Goal: Transaction & Acquisition: Book appointment/travel/reservation

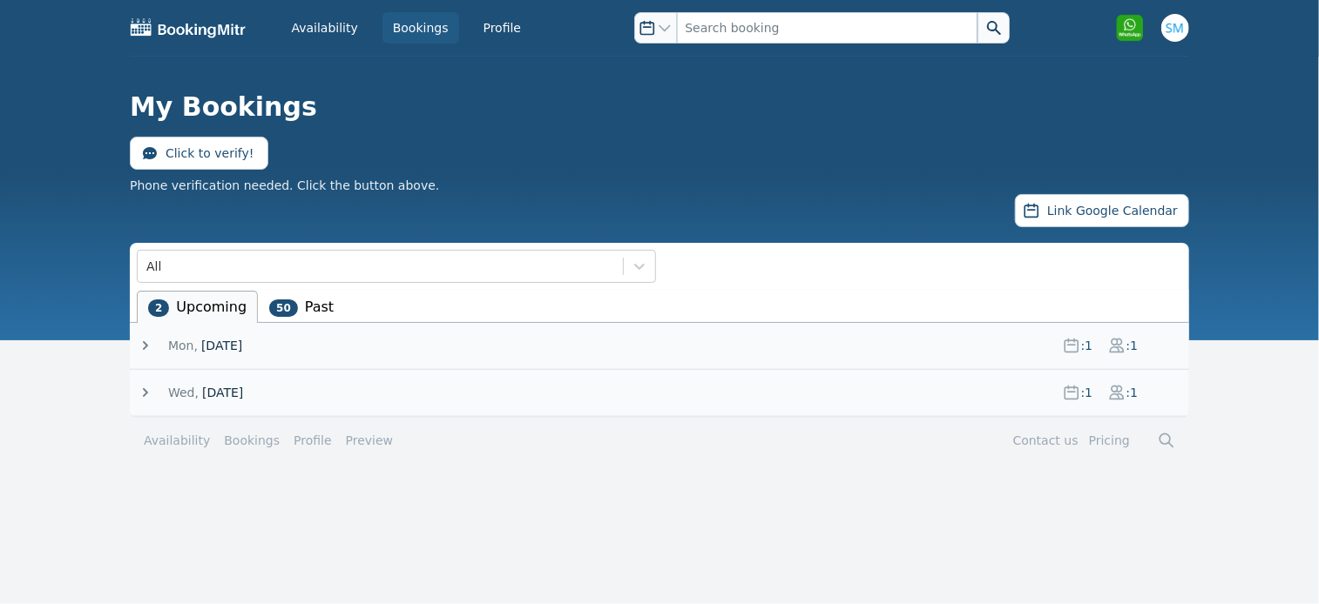
click at [150, 342] on icon at bounding box center [145, 345] width 17 height 17
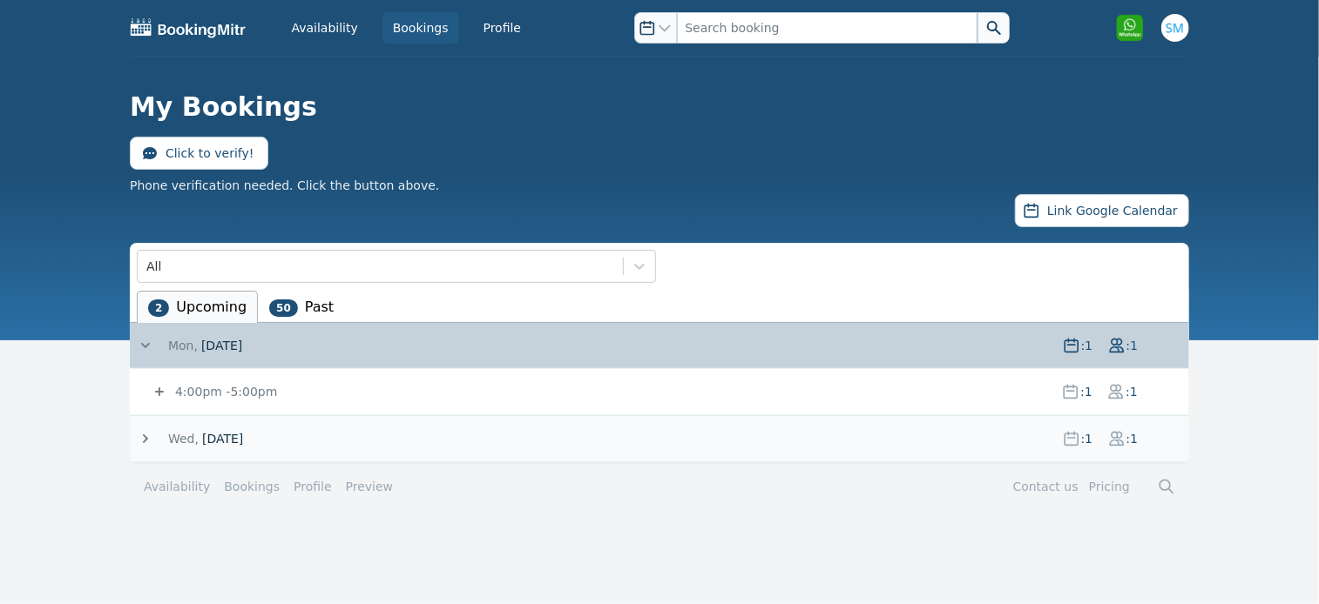
click at [157, 391] on icon at bounding box center [159, 392] width 9 height 9
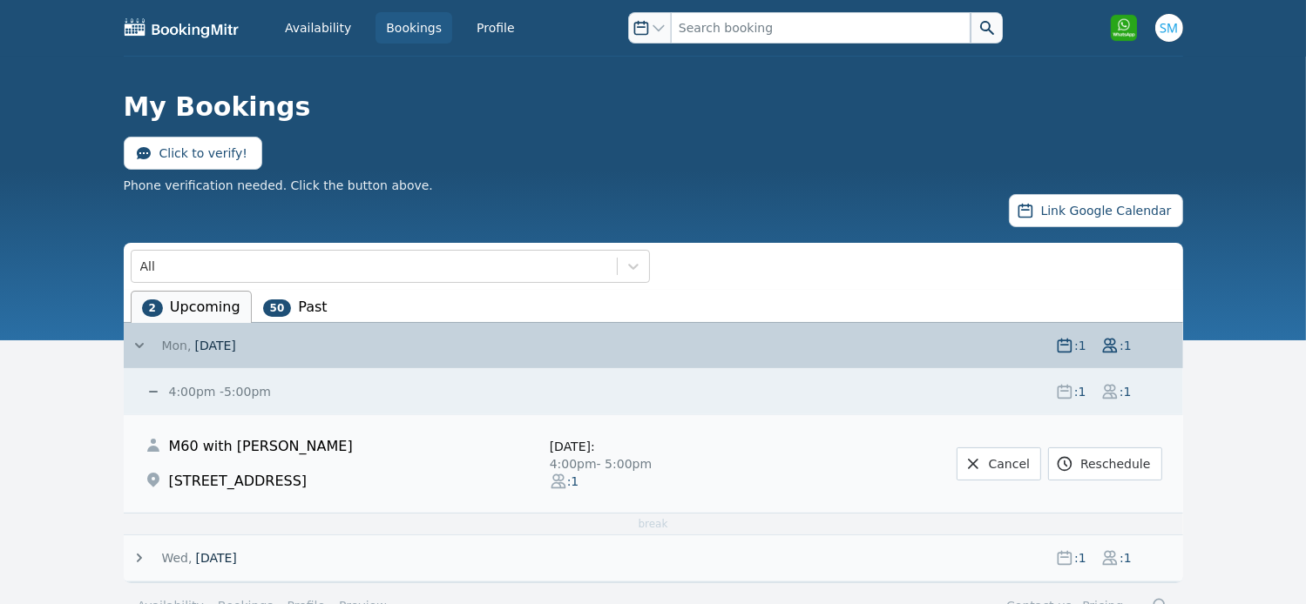
scroll to position [39, 0]
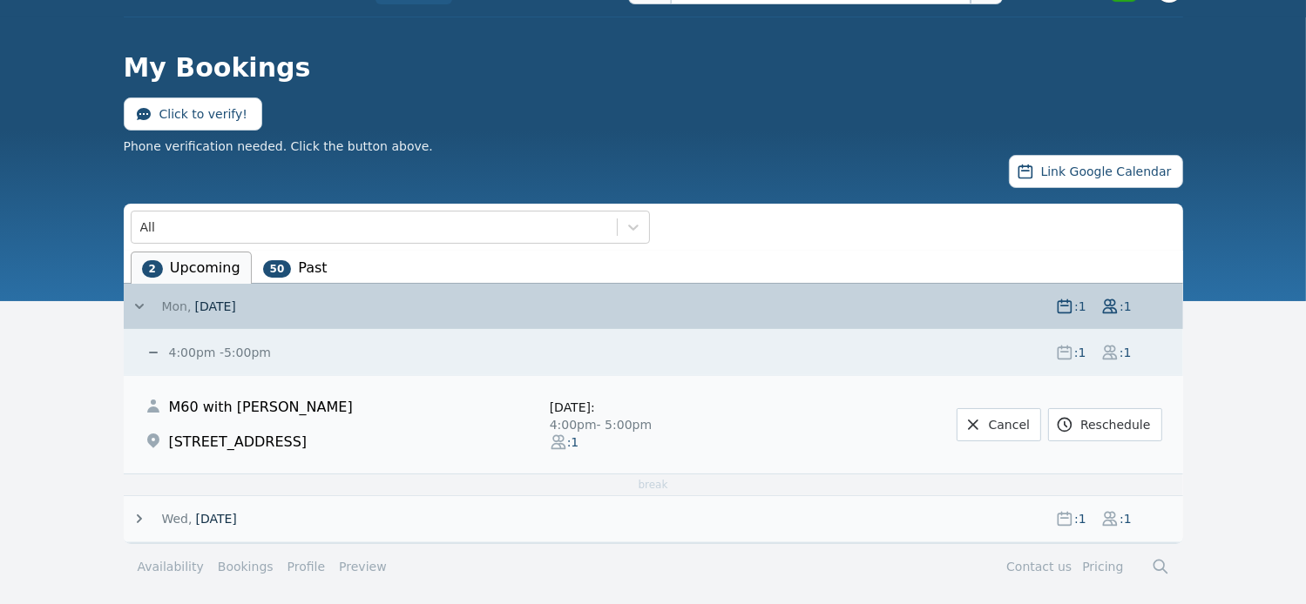
click at [141, 516] on icon at bounding box center [139, 518] width 17 height 17
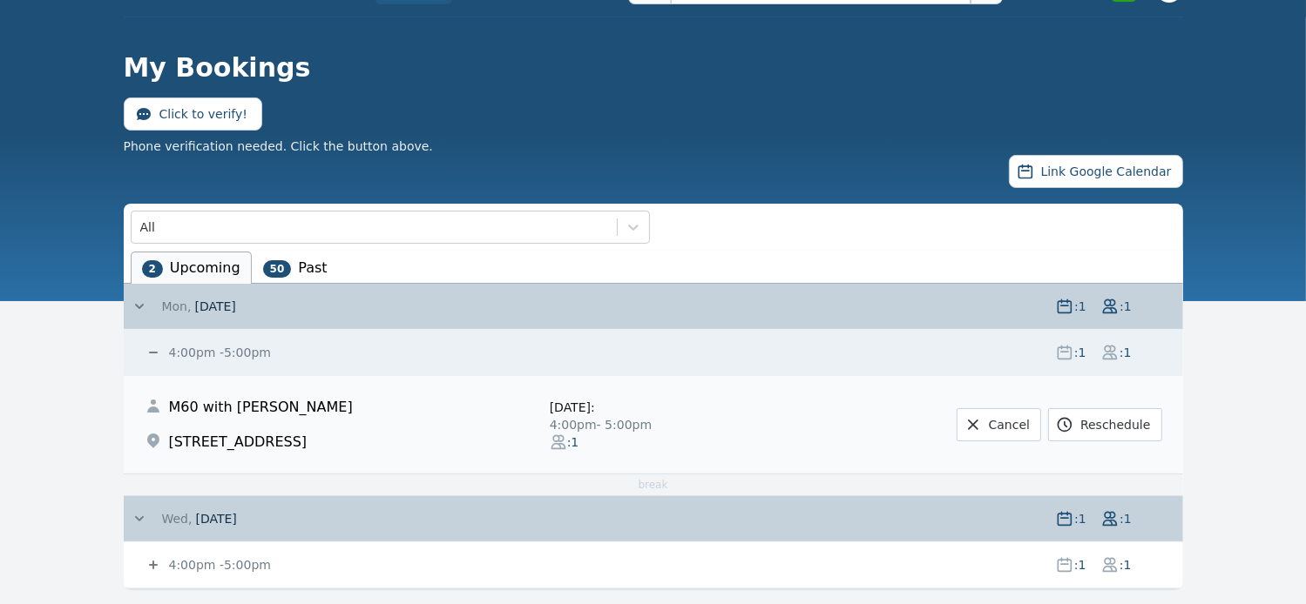
click at [150, 562] on icon at bounding box center [153, 565] width 17 height 17
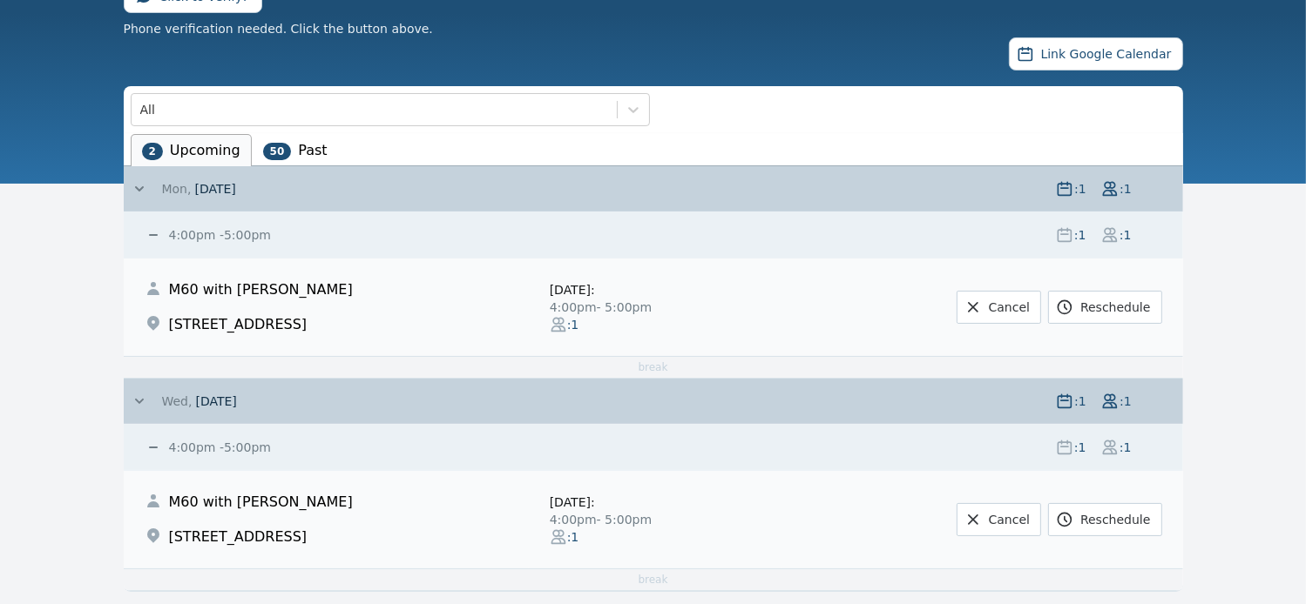
scroll to position [150, 0]
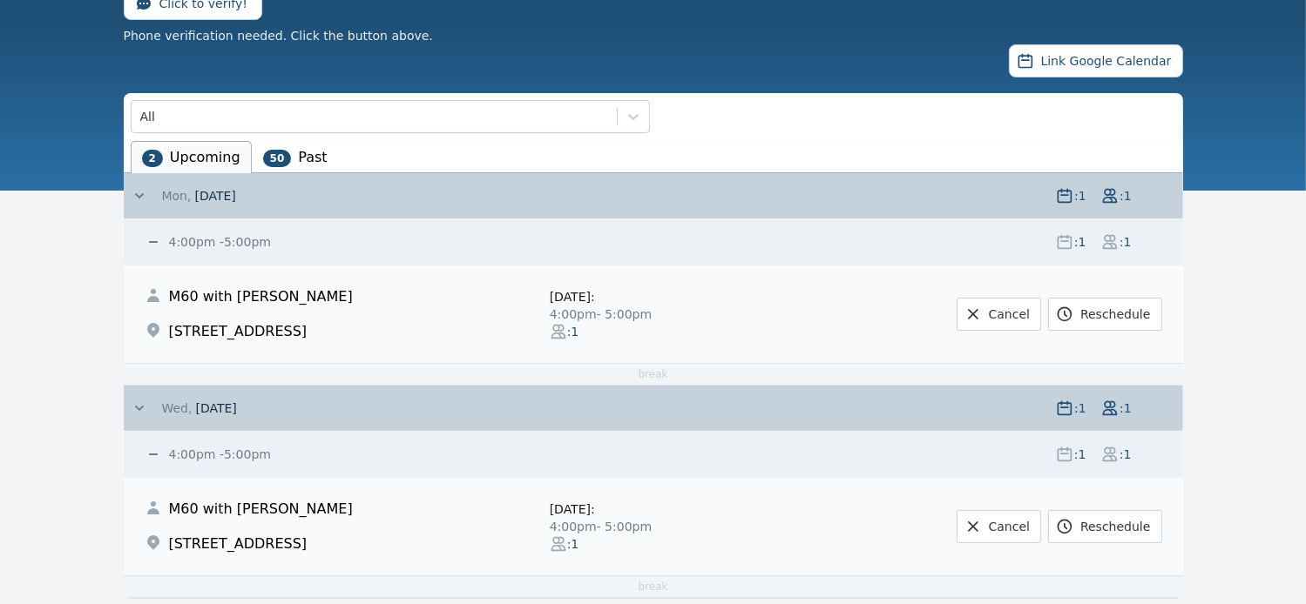
click at [136, 409] on icon at bounding box center [139, 408] width 17 height 17
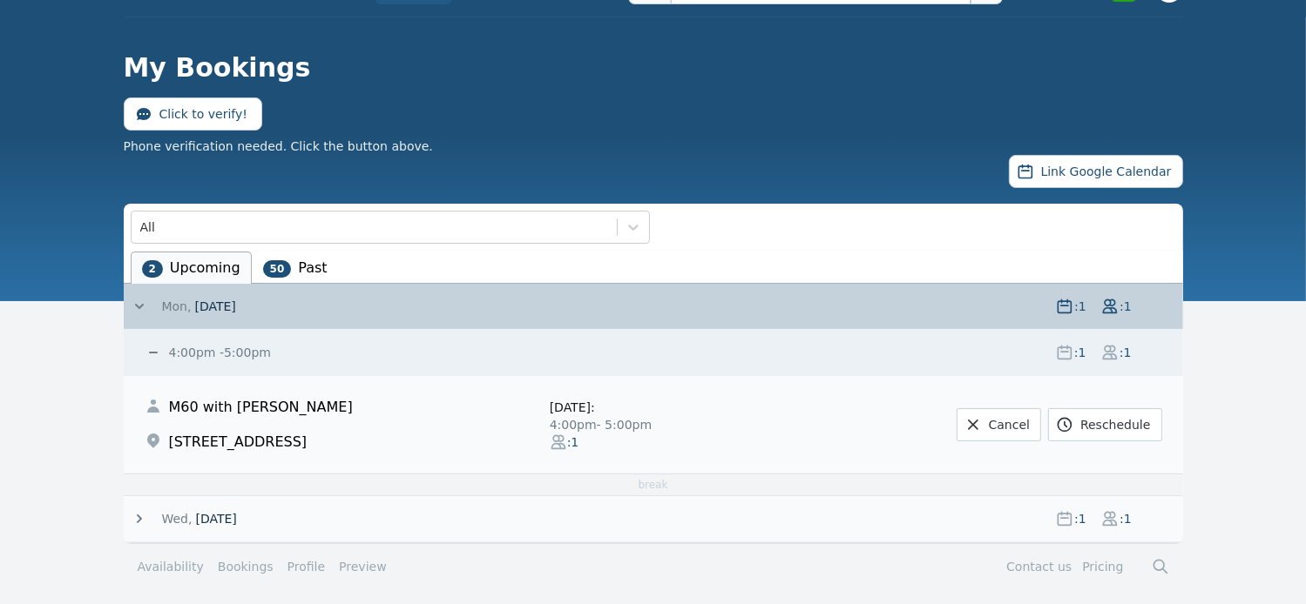
click at [143, 300] on icon at bounding box center [139, 306] width 17 height 17
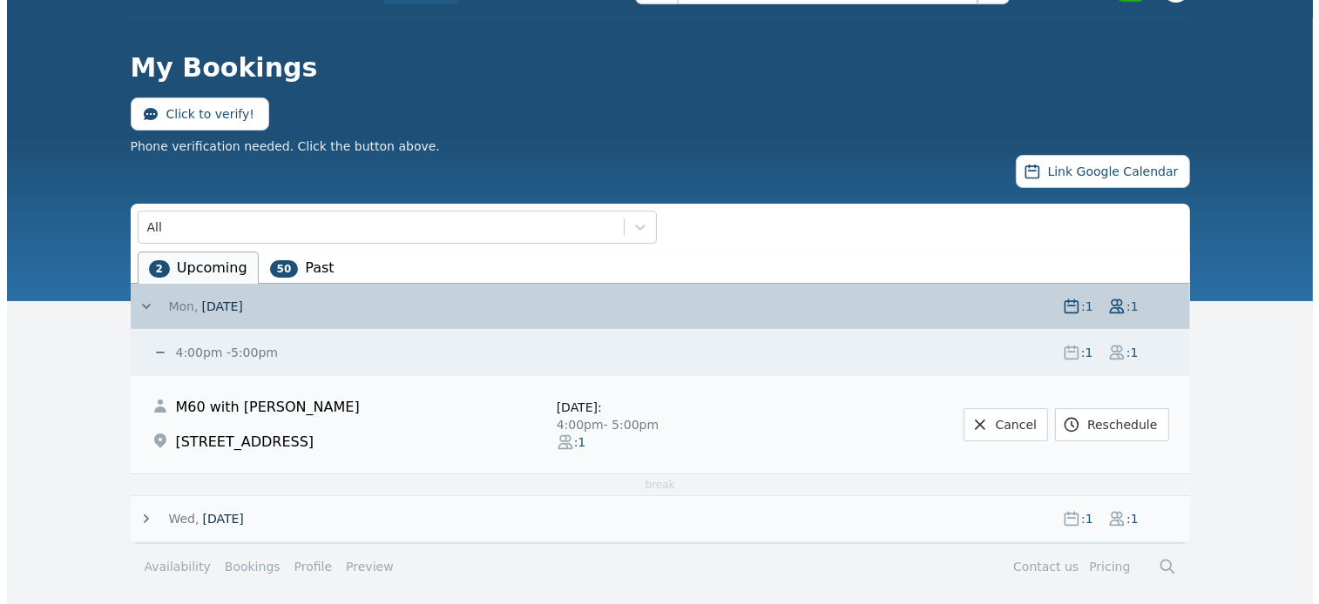
scroll to position [0, 0]
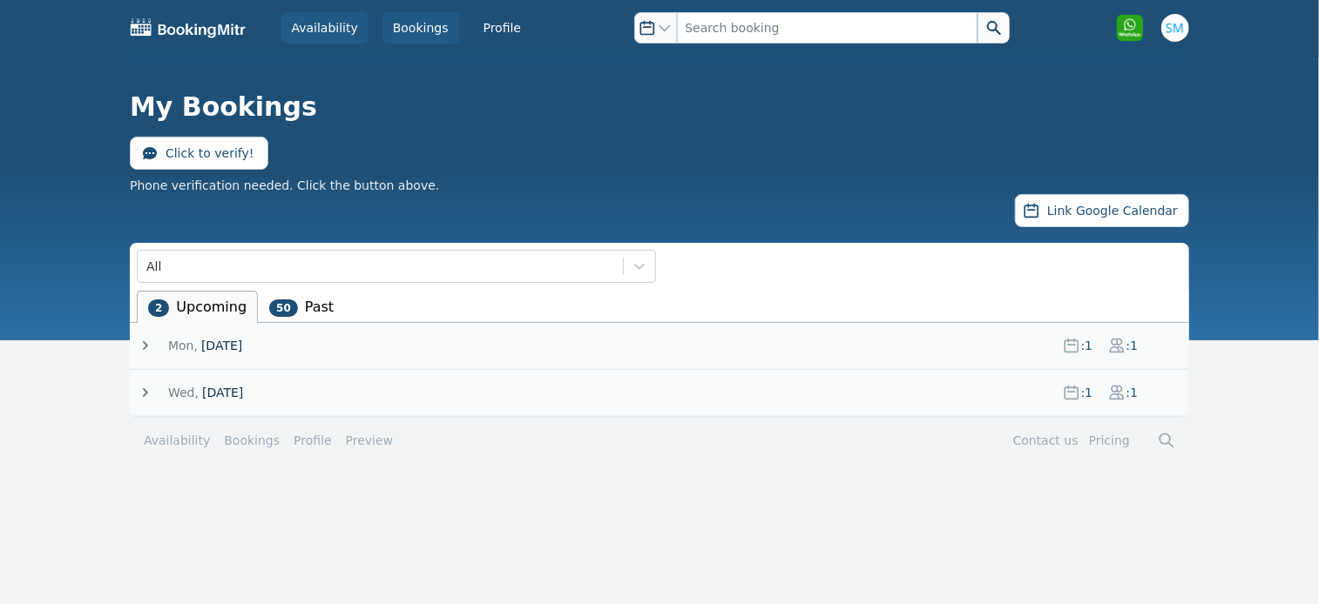
click at [338, 30] on link "Availability" at bounding box center [324, 27] width 87 height 31
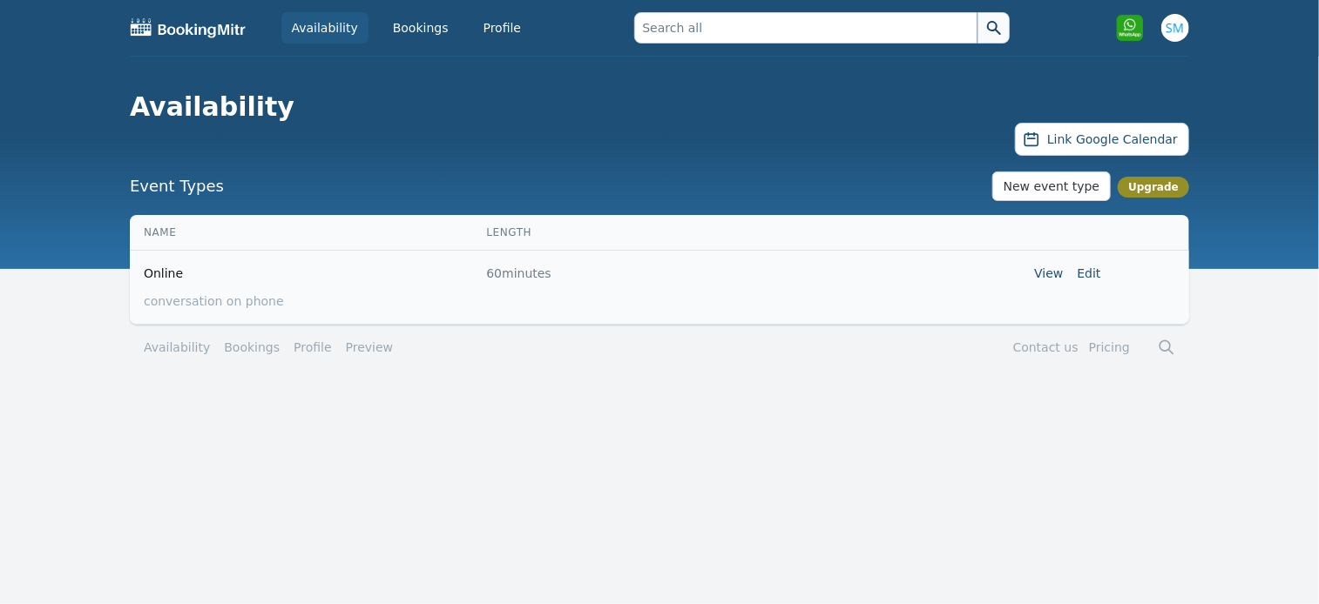
click at [437, 159] on div "Availability Bookings Profile Open user menu Open main menu Availability Link G…" at bounding box center [659, 134] width 1319 height 269
click at [1097, 273] on link "Edit" at bounding box center [1089, 274] width 24 height 14
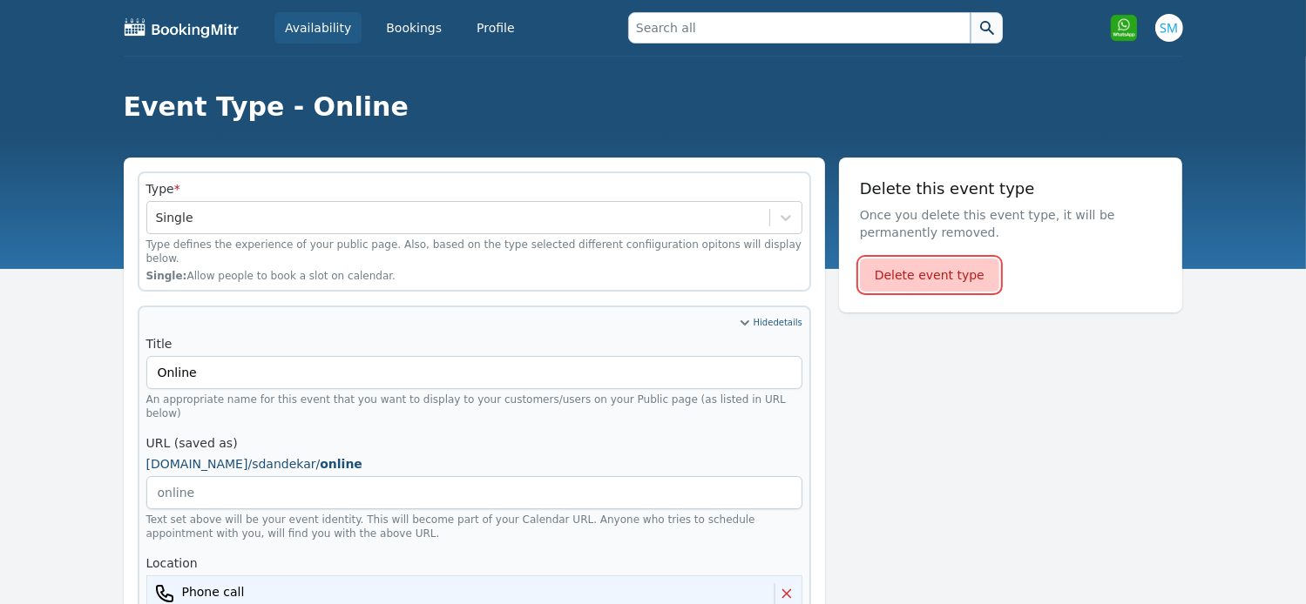
click at [965, 278] on button "Delete event type" at bounding box center [929, 275] width 139 height 33
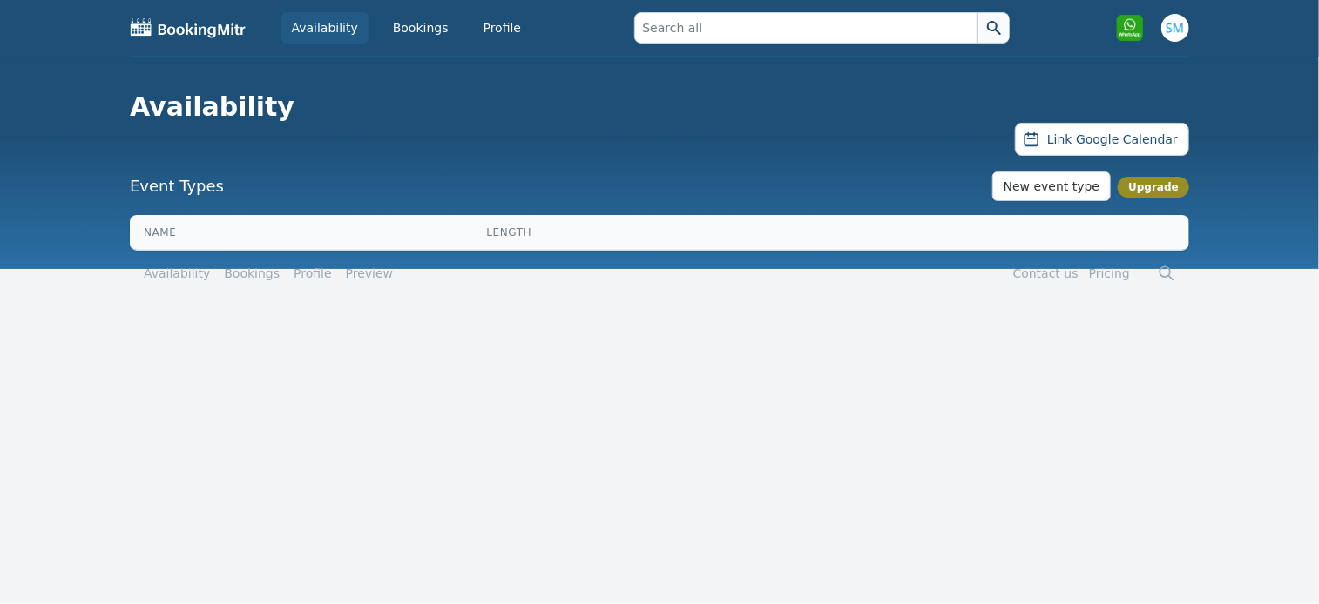
click at [692, 314] on html "Availability Bookings Profile Open user menu Open main menu Availability Link G…" at bounding box center [659, 157] width 1319 height 314
click at [1072, 182] on button "New event type" at bounding box center [1051, 187] width 119 height 30
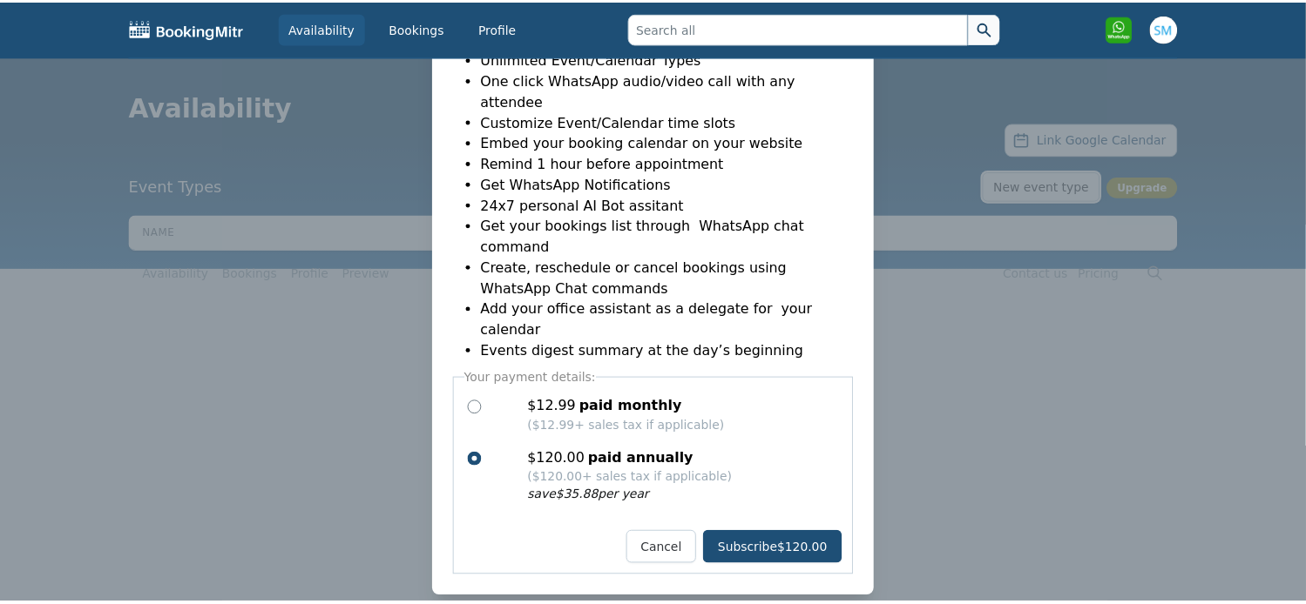
scroll to position [76, 0]
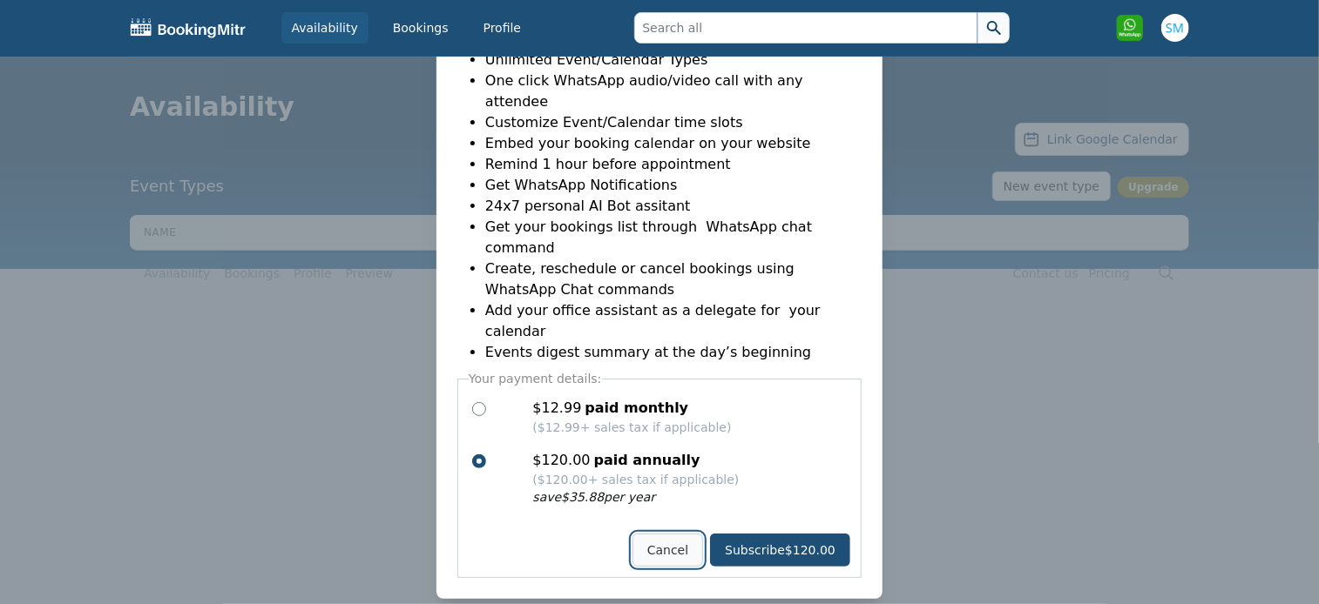
click at [675, 534] on button "Cancel" at bounding box center [667, 550] width 71 height 33
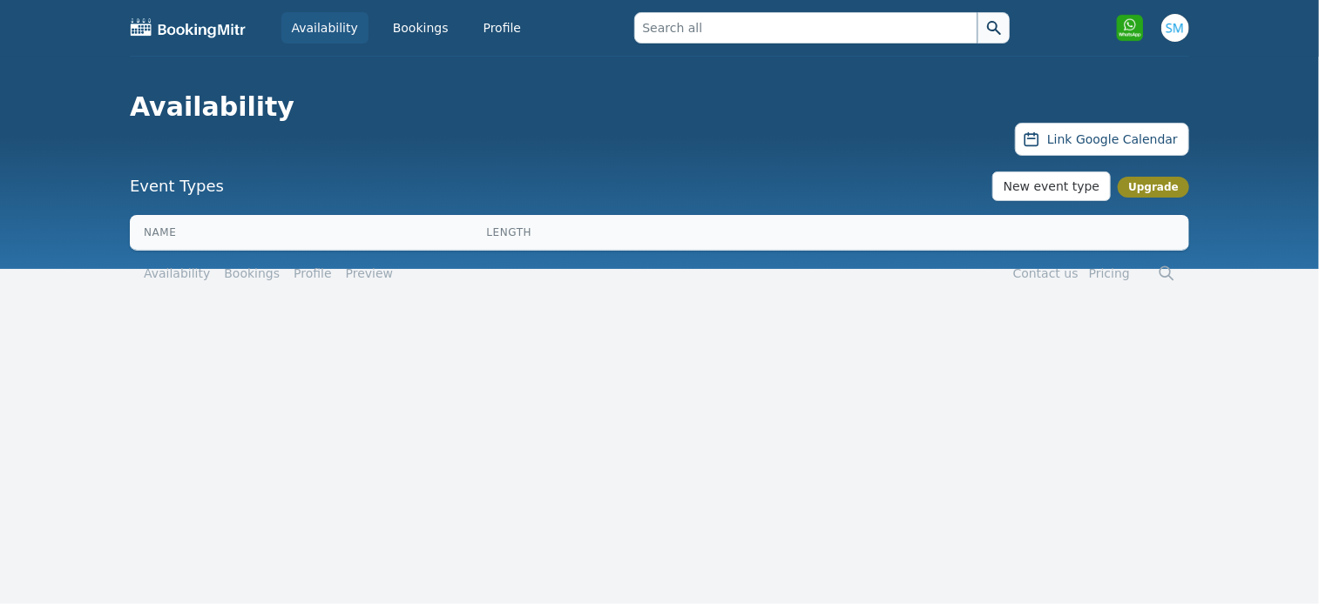
click at [1154, 186] on link "Upgrade" at bounding box center [1153, 187] width 51 height 14
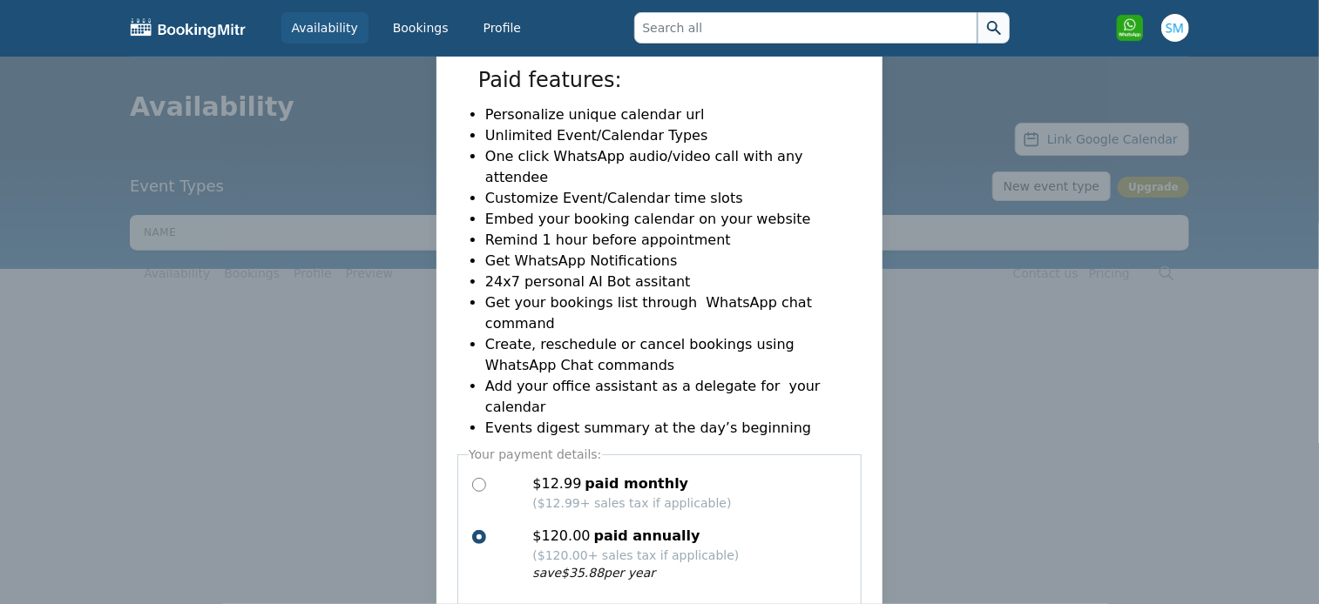
click at [1136, 460] on div at bounding box center [659, 302] width 1319 height 604
click at [430, 25] on link "Bookings" at bounding box center [420, 27] width 77 height 31
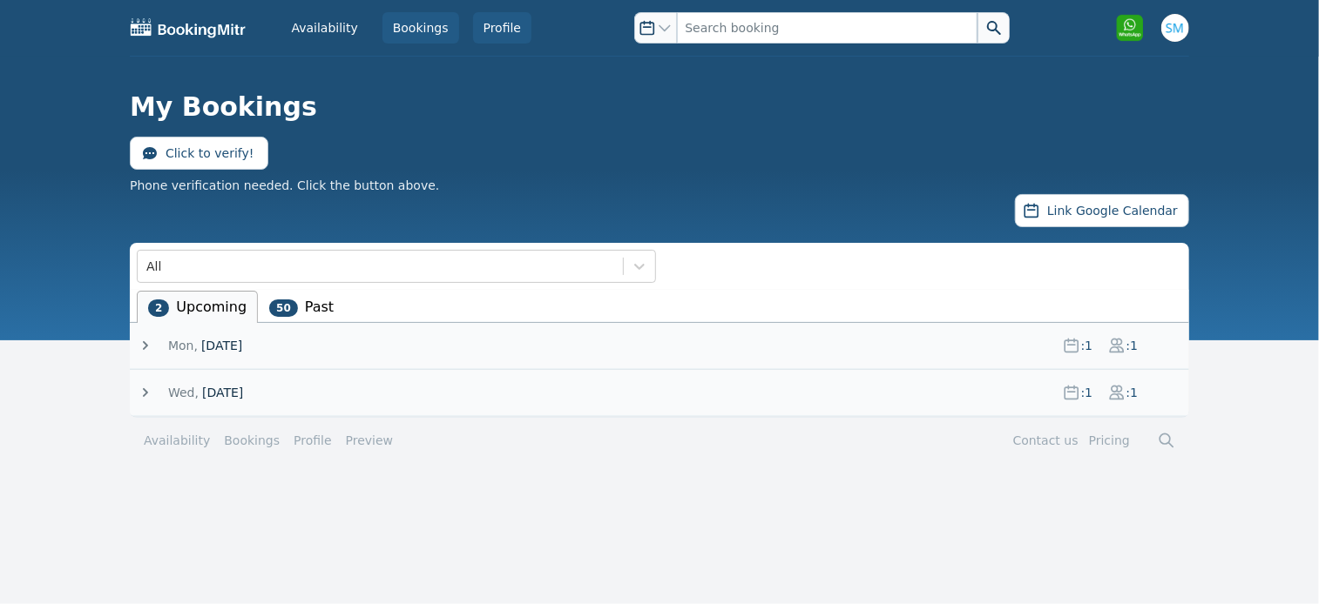
click at [492, 20] on link "Profile" at bounding box center [502, 27] width 59 height 31
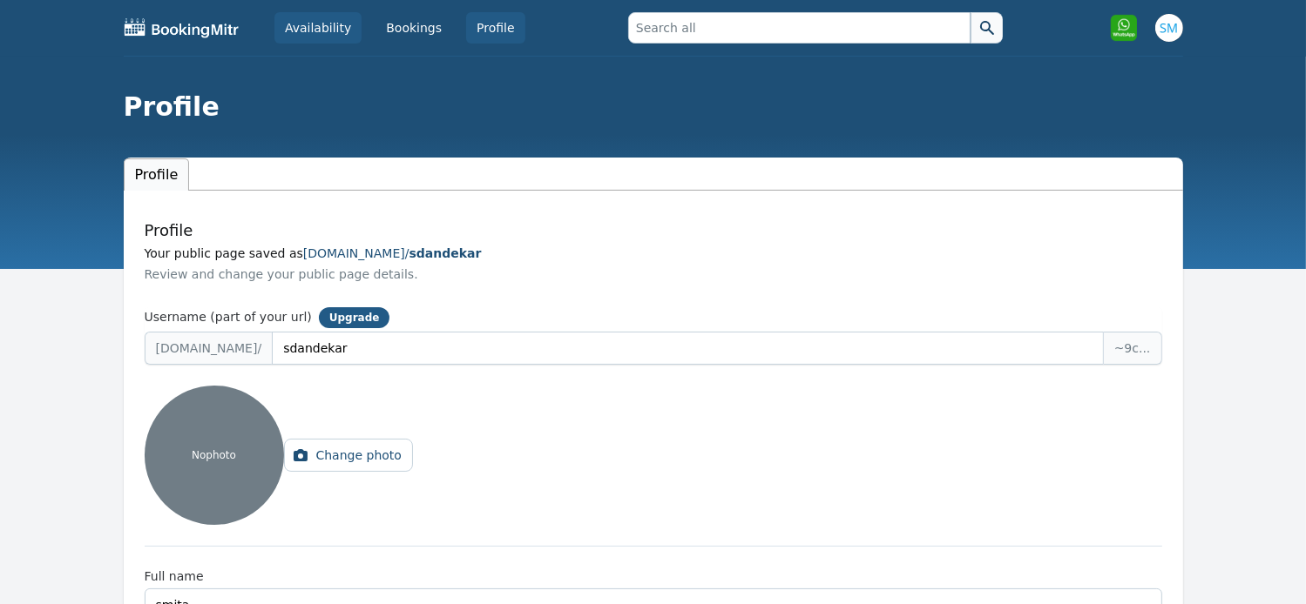
click at [324, 28] on link "Availability" at bounding box center [317, 27] width 87 height 31
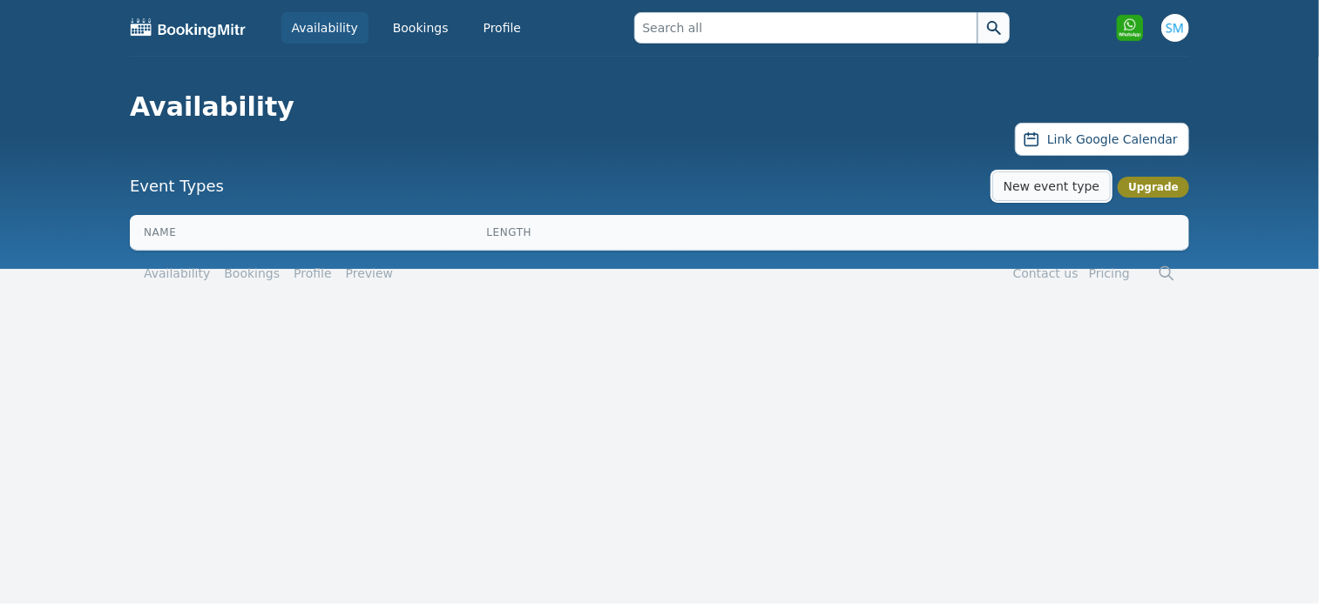
click at [1098, 189] on button "New event type" at bounding box center [1051, 187] width 119 height 30
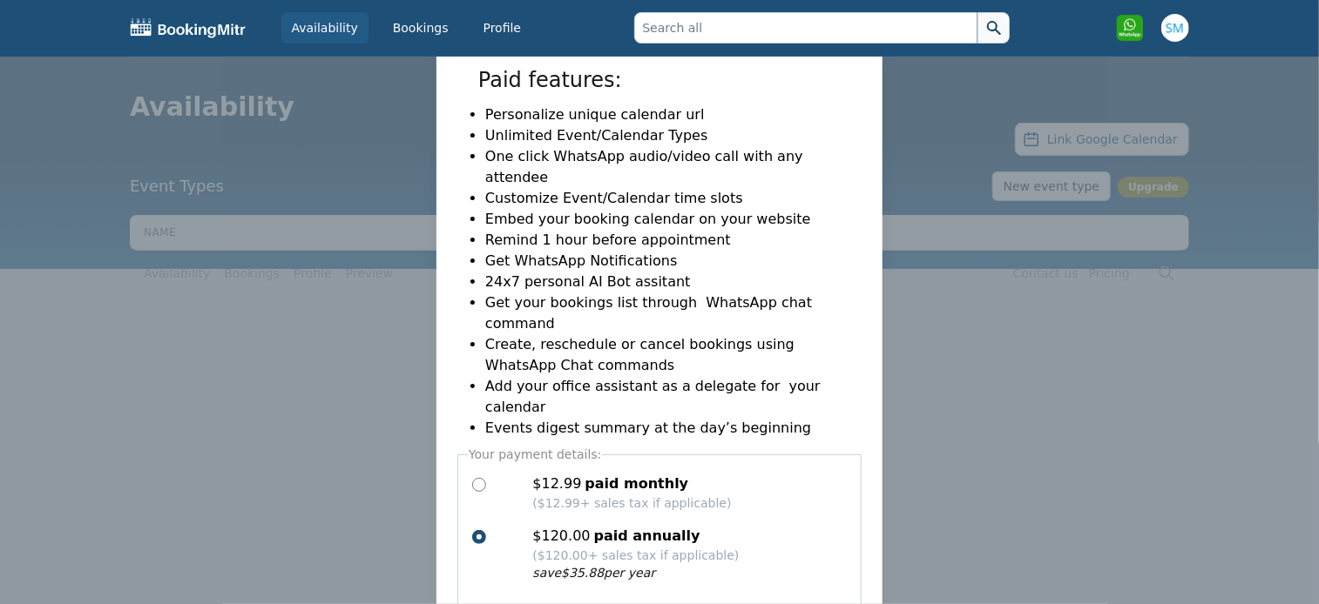
click at [1070, 488] on div at bounding box center [659, 302] width 1319 height 604
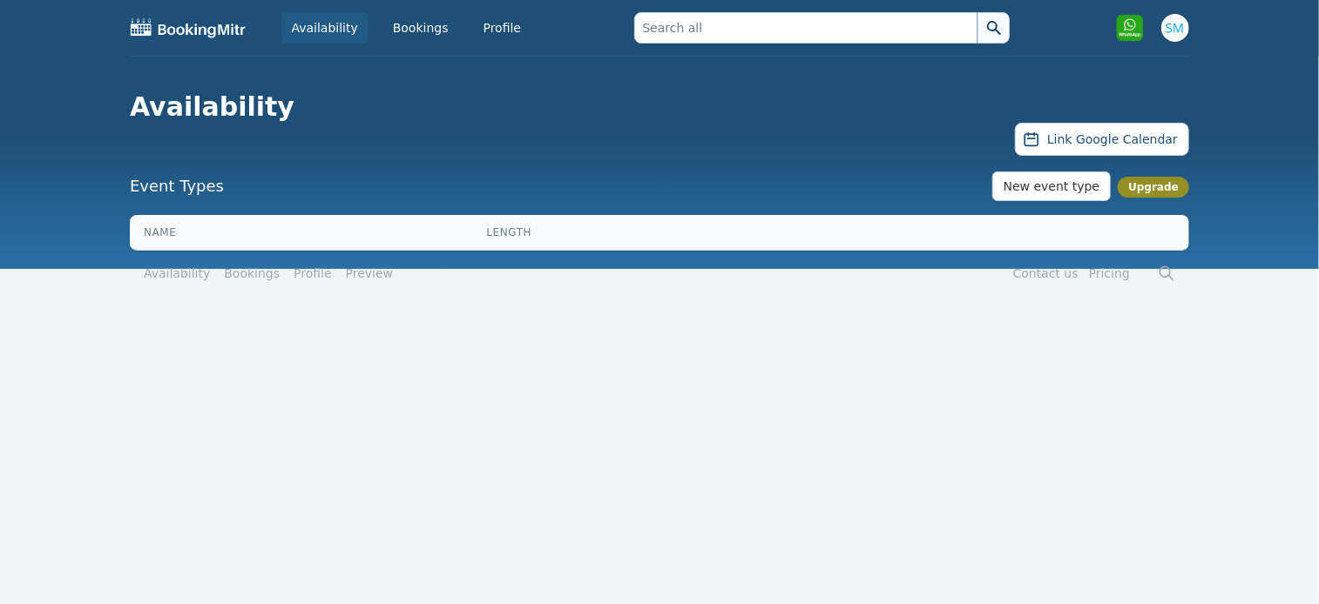
click at [286, 236] on th "Name" at bounding box center [306, 232] width 353 height 35
click at [1096, 181] on button "New event type" at bounding box center [1051, 187] width 119 height 30
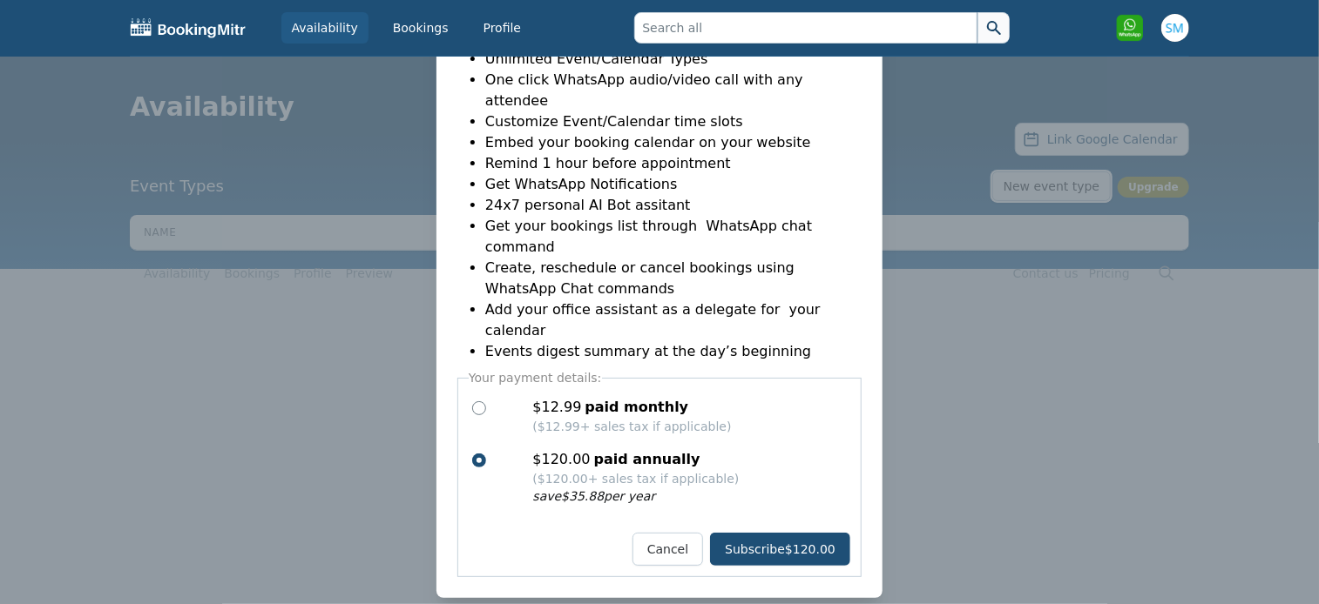
scroll to position [76, 0]
click at [1045, 494] on div at bounding box center [659, 302] width 1319 height 604
click at [348, 426] on div at bounding box center [659, 302] width 1319 height 604
click at [409, 31] on link "Bookings" at bounding box center [420, 27] width 77 height 31
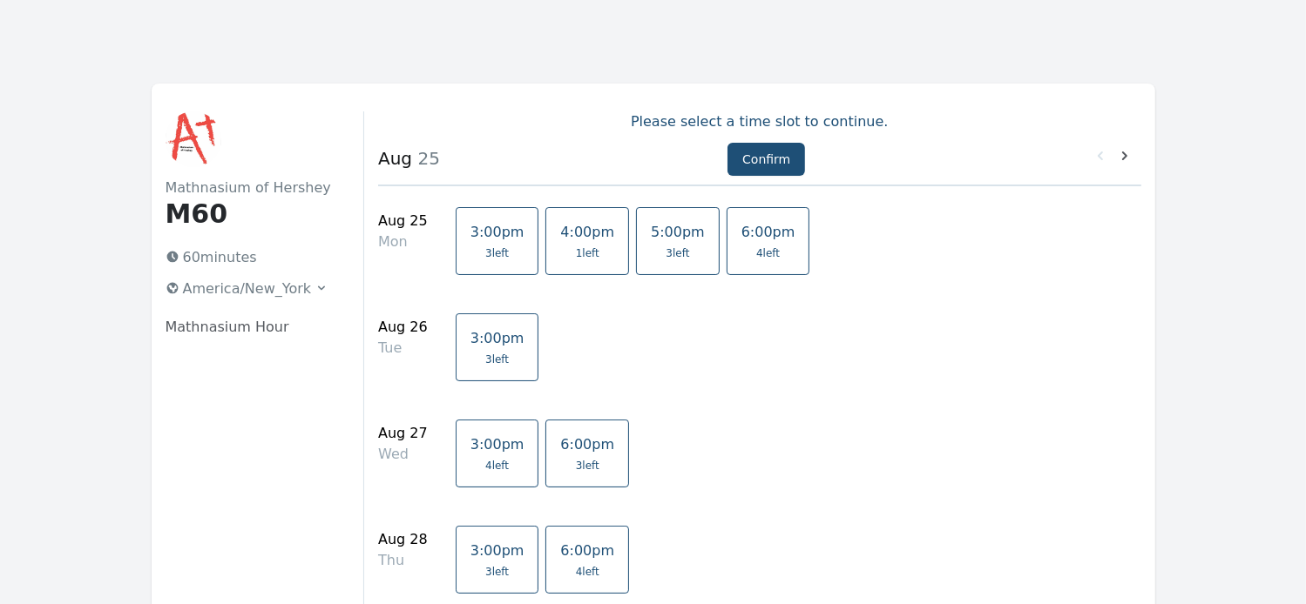
click at [658, 252] on span "3 left" at bounding box center [678, 254] width 54 height 14
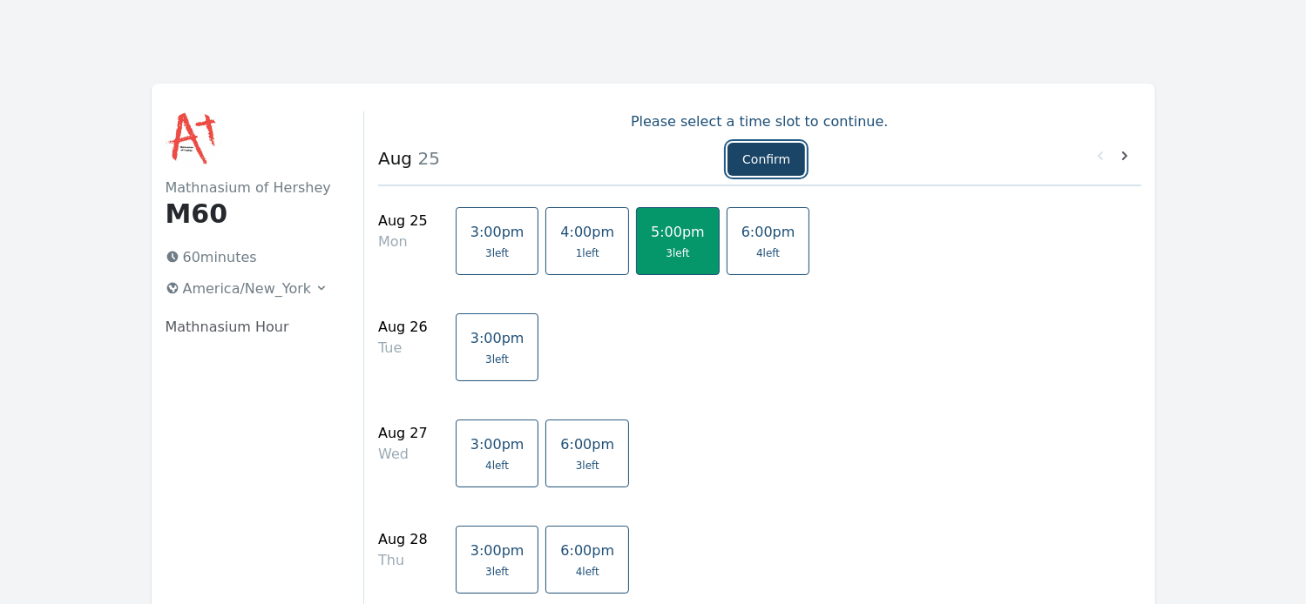
click at [780, 165] on button "Confirm" at bounding box center [766, 159] width 78 height 33
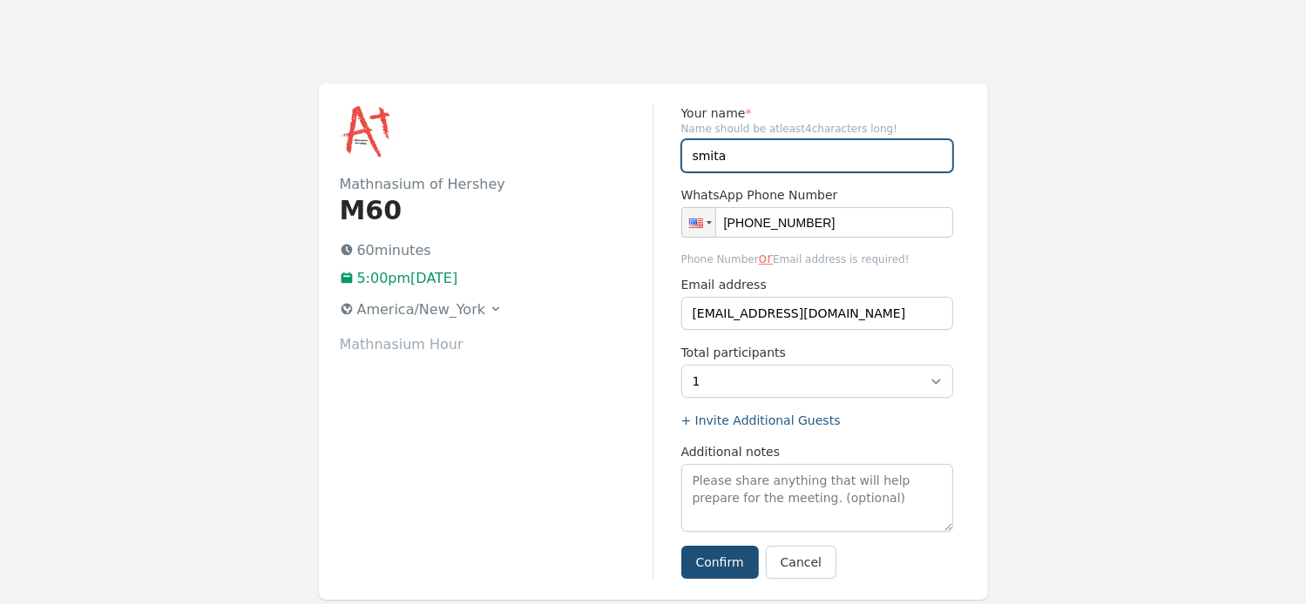
click at [773, 161] on input "smita" at bounding box center [817, 155] width 272 height 33
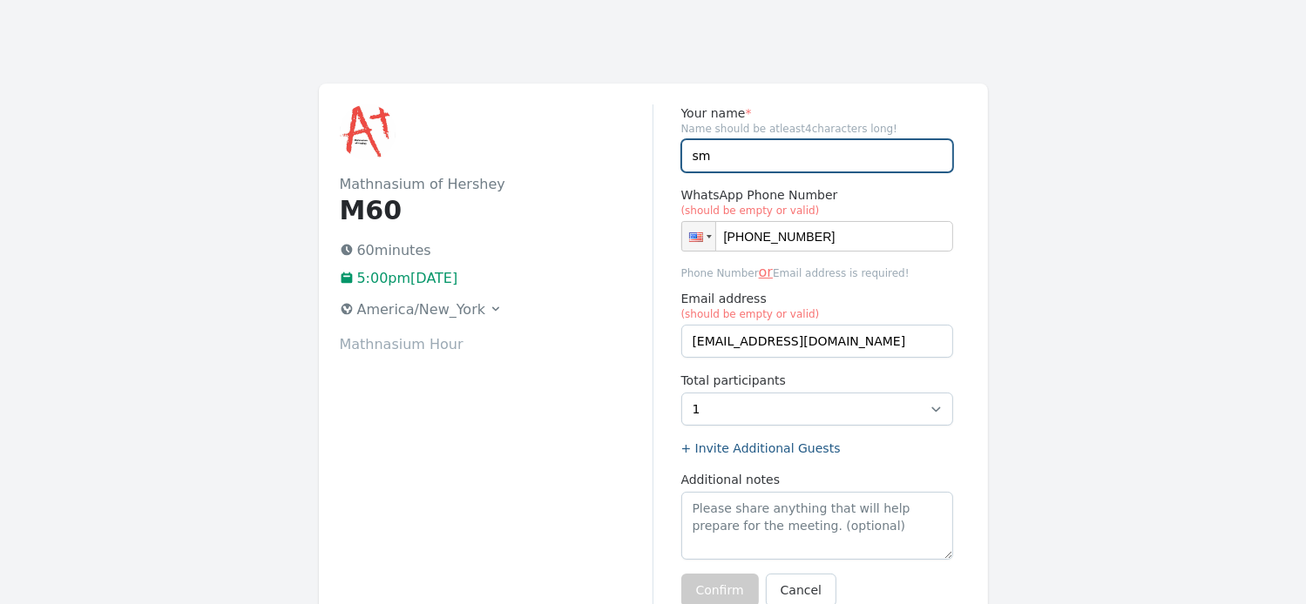
type input "s"
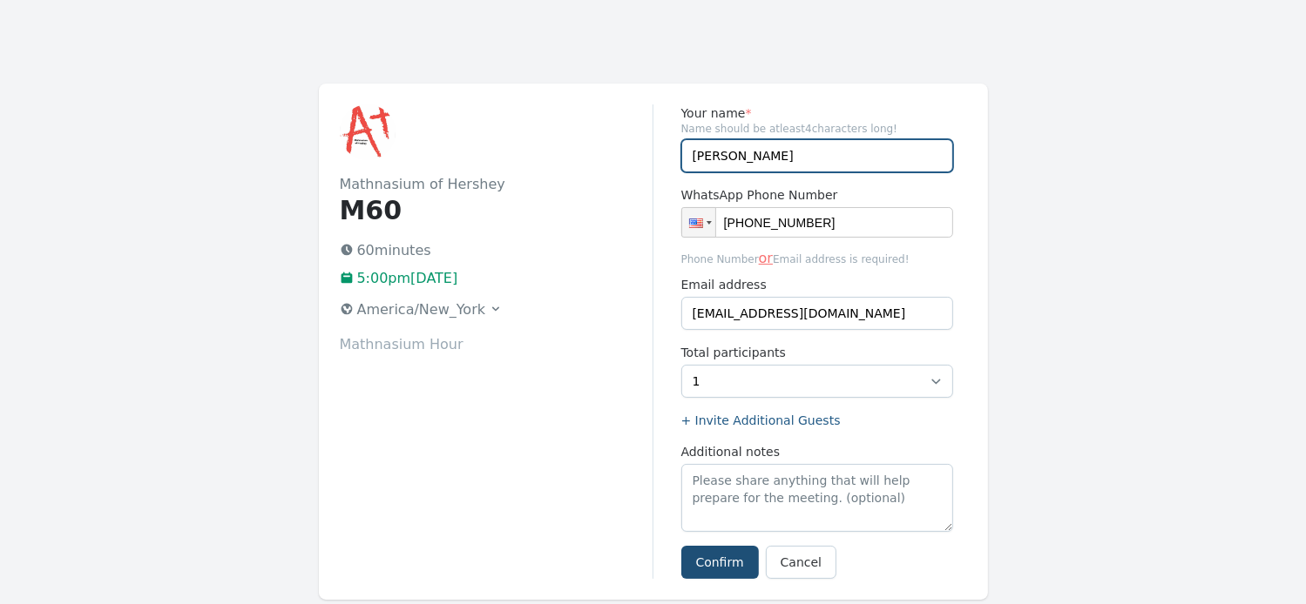
type input "Riya"
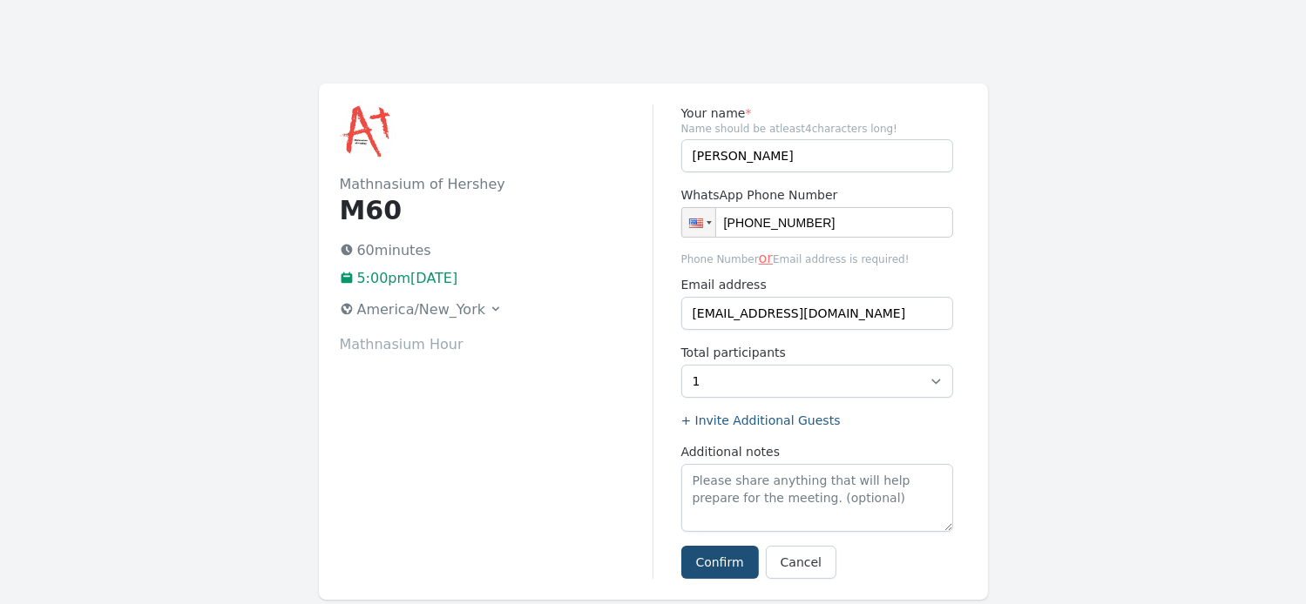
click at [617, 421] on div "Mathnasium of Hershey M60 60 minutes 5:00pm, Monday 25 August 2025 America/New_…" at bounding box center [497, 342] width 314 height 475
click at [721, 565] on button "Confirm" at bounding box center [720, 562] width 78 height 33
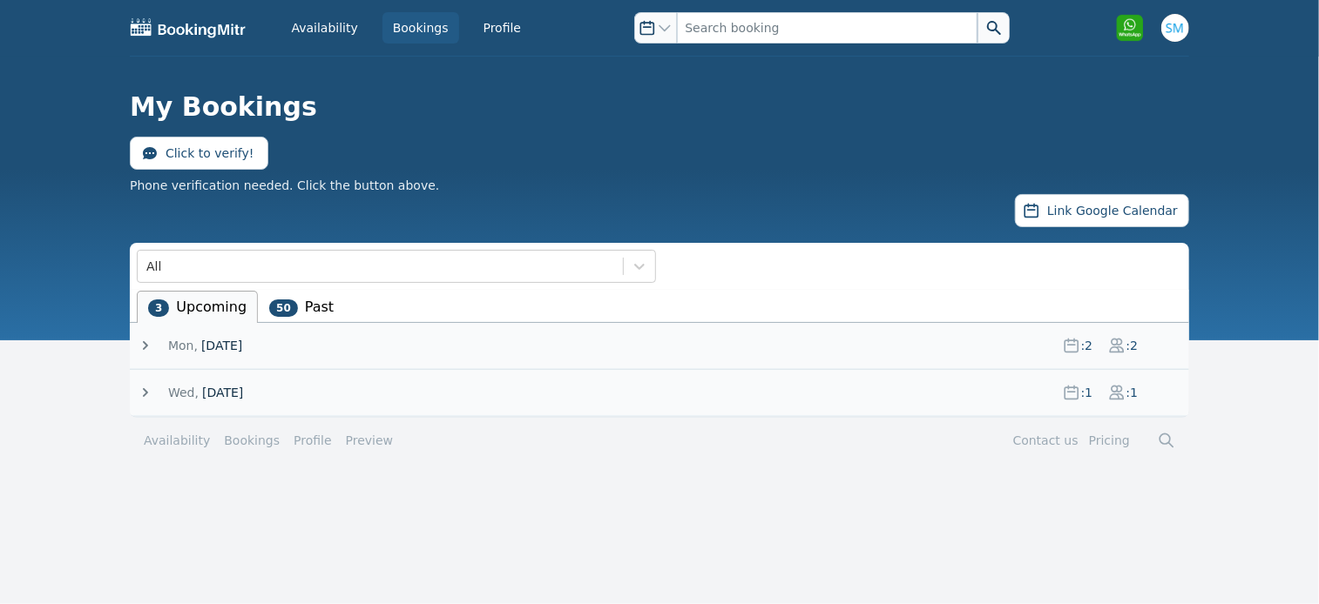
click at [146, 340] on icon at bounding box center [145, 345] width 17 height 17
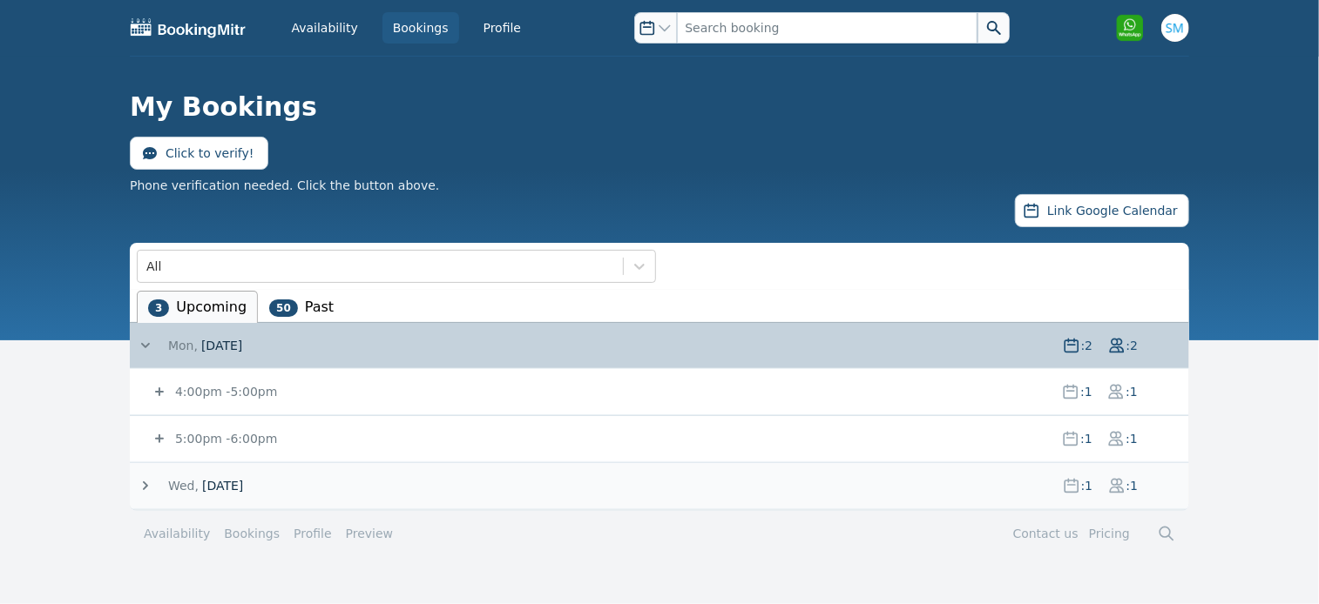
click at [157, 436] on icon at bounding box center [159, 439] width 9 height 9
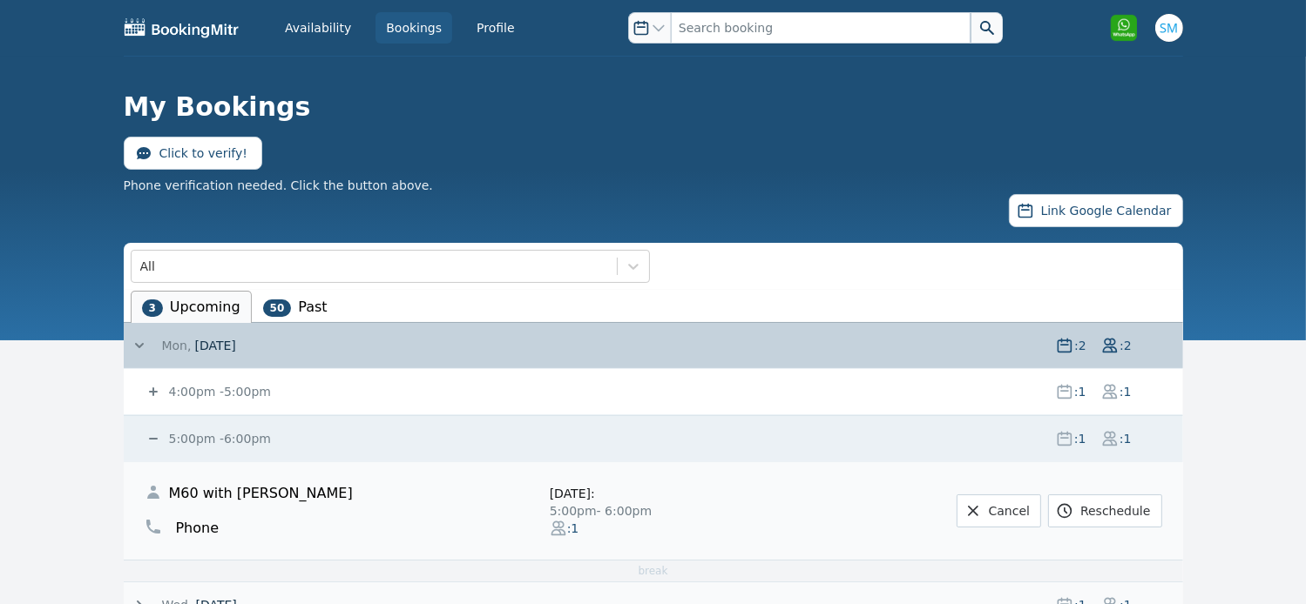
scroll to position [86, 0]
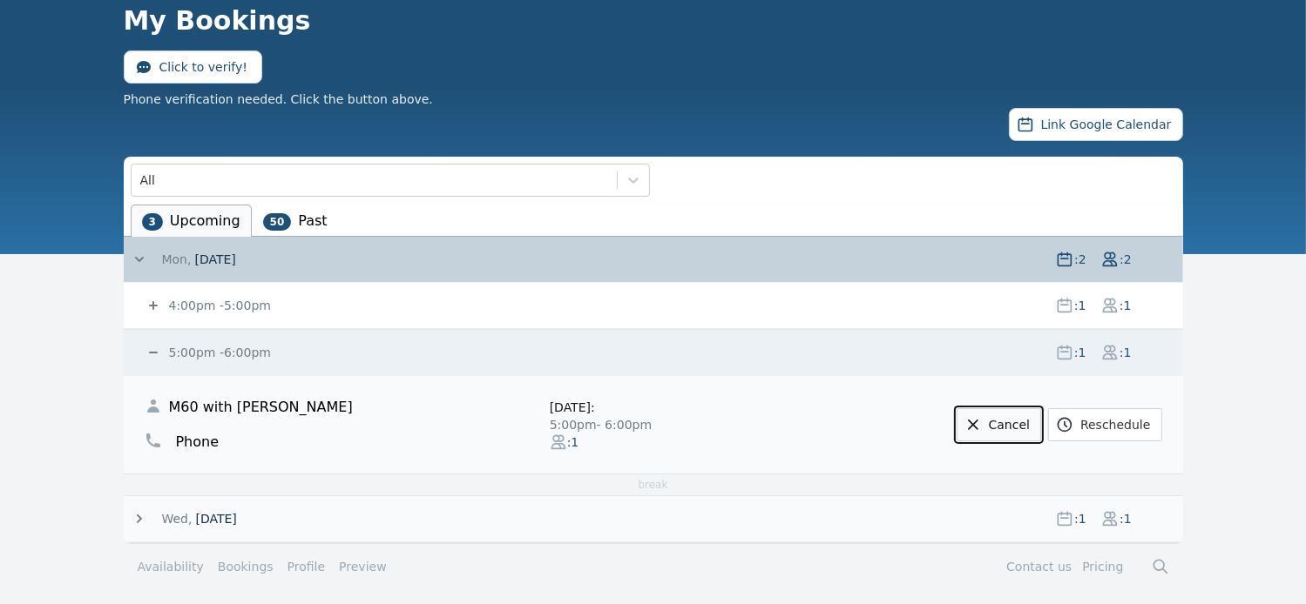
click at [1028, 422] on link "Cancel" at bounding box center [998, 425] width 84 height 33
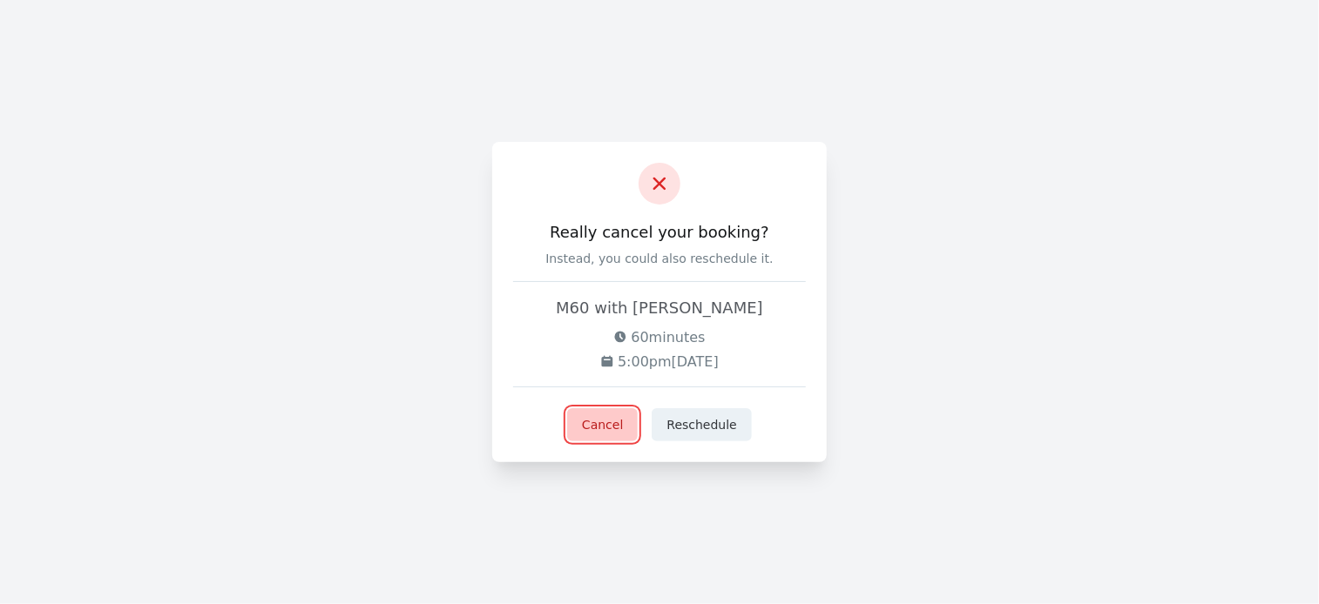
click at [613, 432] on button "Cancel" at bounding box center [602, 425] width 71 height 33
